Goal: Task Accomplishment & Management: Use online tool/utility

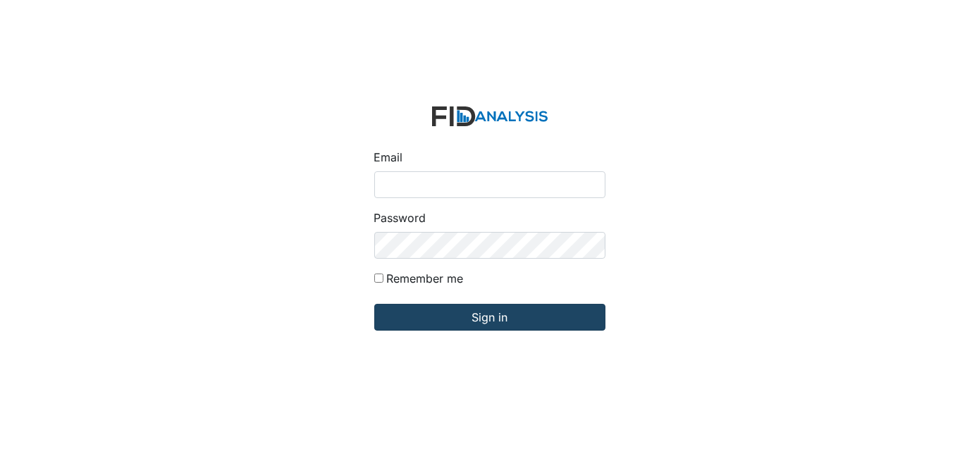
type input "[EMAIL_ADDRESS][DOMAIN_NAME]"
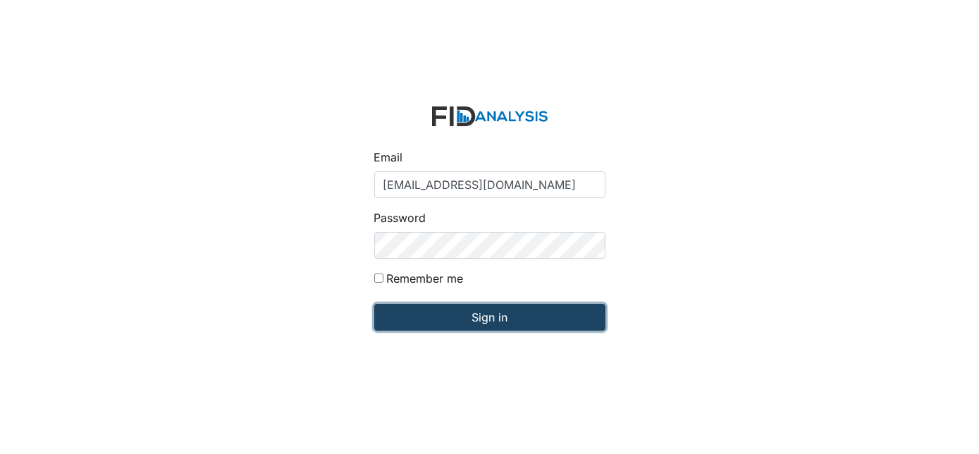
click at [502, 327] on input "Sign in" at bounding box center [489, 317] width 231 height 27
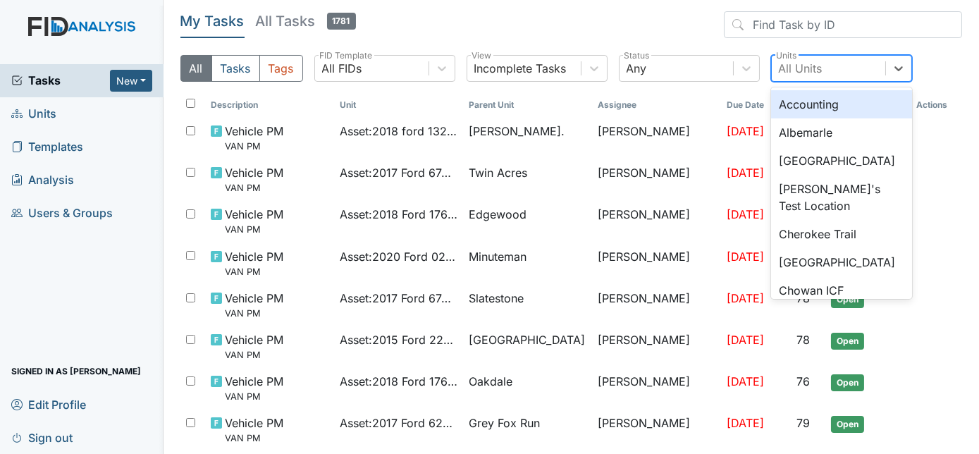
click at [802, 75] on div "All Units" at bounding box center [801, 68] width 44 height 17
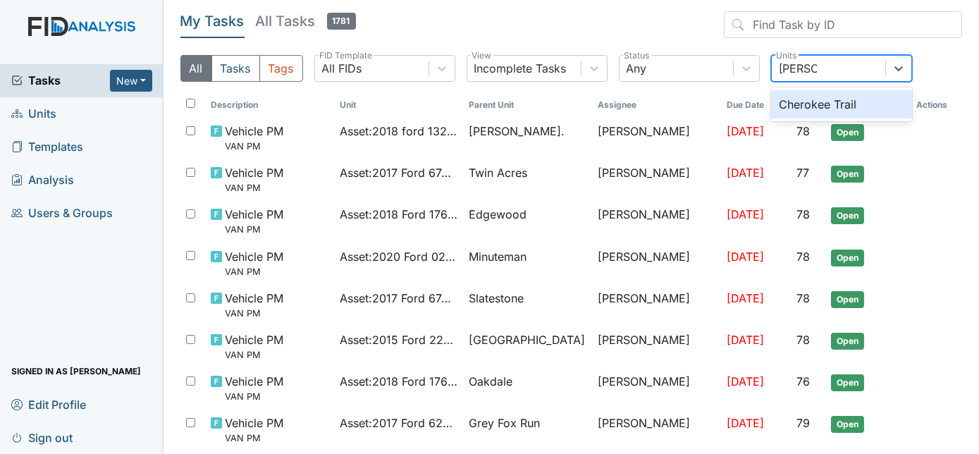
type input "chero"
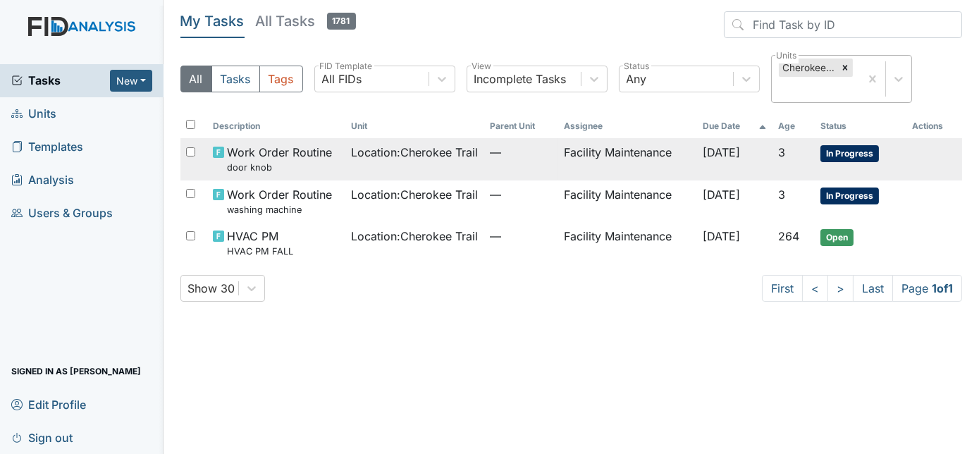
click at [402, 171] on td "Location : Cherokee Trail" at bounding box center [415, 159] width 139 height 42
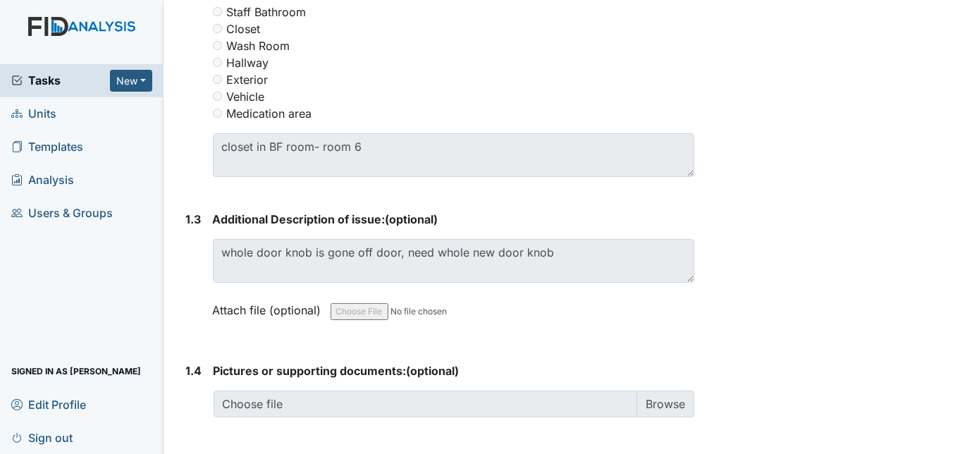
scroll to position [799, 0]
